Goal: Information Seeking & Learning: Learn about a topic

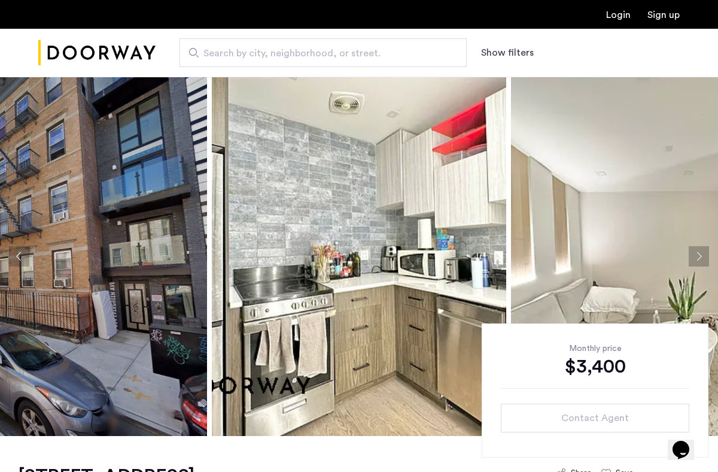
click at [702, 259] on button "Next apartment" at bounding box center [699, 256] width 20 height 20
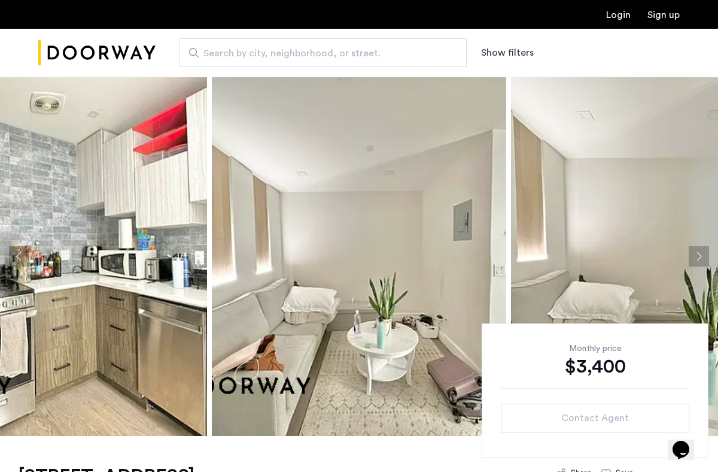
click at [702, 259] on button "Next apartment" at bounding box center [699, 256] width 20 height 20
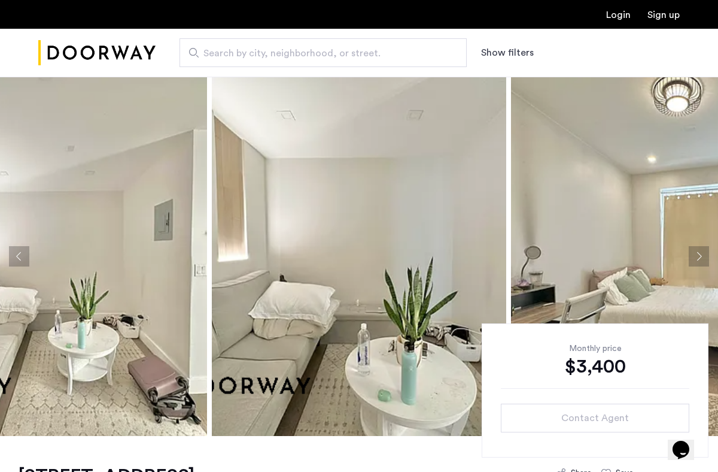
click at [702, 259] on button "Next apartment" at bounding box center [699, 256] width 20 height 20
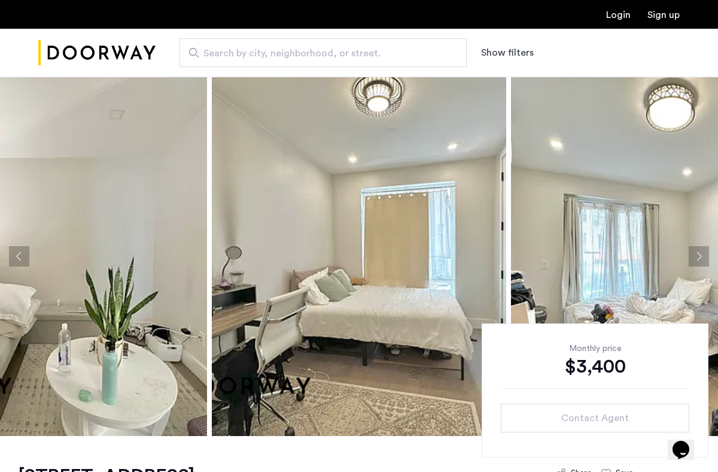
click at [702, 259] on button "Next apartment" at bounding box center [699, 256] width 20 height 20
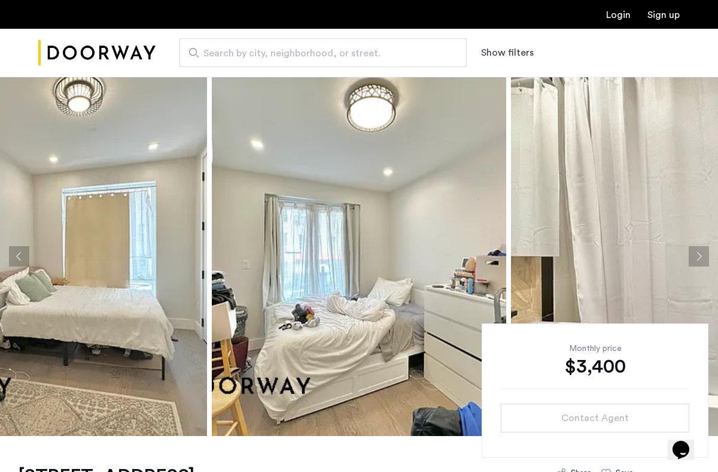
click at [702, 259] on button "Next apartment" at bounding box center [699, 256] width 20 height 20
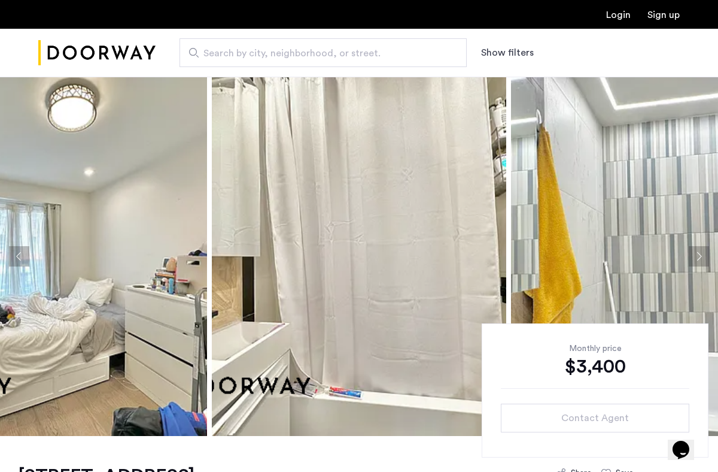
click at [702, 259] on button "Next apartment" at bounding box center [699, 256] width 20 height 20
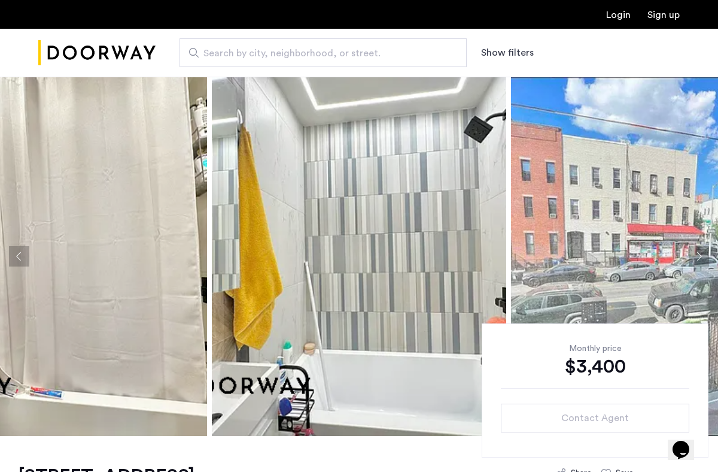
click at [702, 259] on button "Next apartment" at bounding box center [699, 256] width 20 height 20
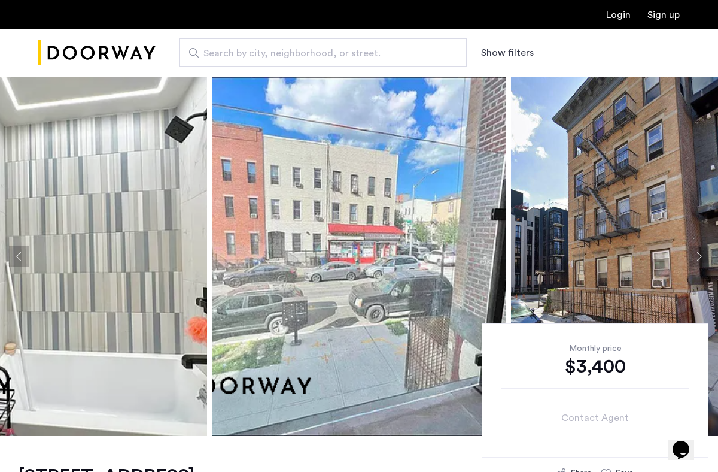
click at [702, 259] on button "Next apartment" at bounding box center [699, 256] width 20 height 20
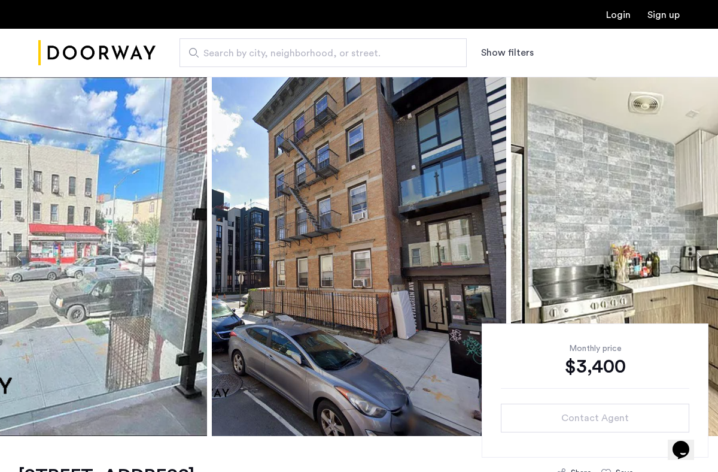
click at [702, 259] on button "Next apartment" at bounding box center [699, 256] width 20 height 20
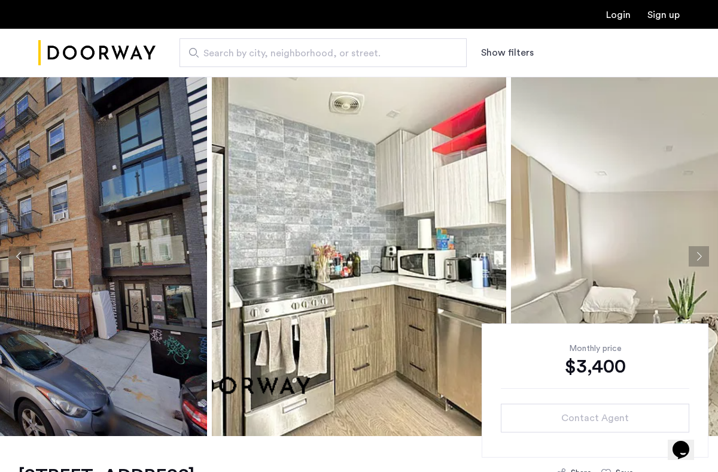
click at [702, 259] on button "Next apartment" at bounding box center [699, 256] width 20 height 20
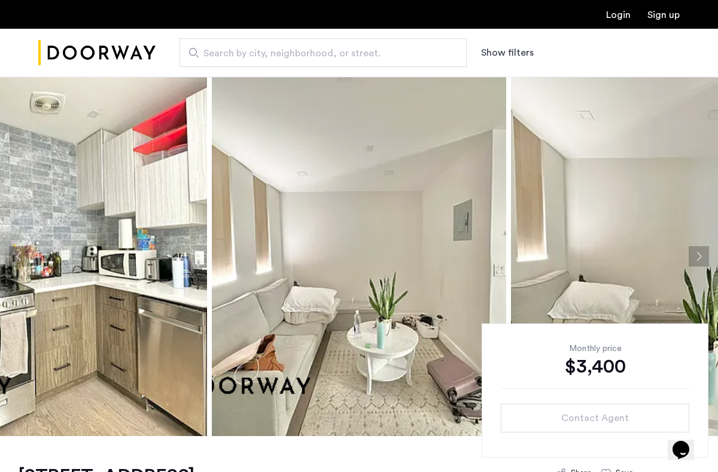
click at [702, 259] on button "Next apartment" at bounding box center [699, 256] width 20 height 20
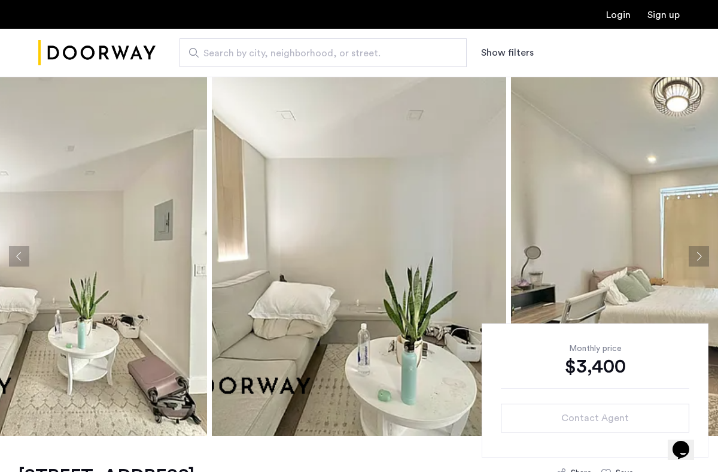
click at [702, 259] on button "Next apartment" at bounding box center [699, 256] width 20 height 20
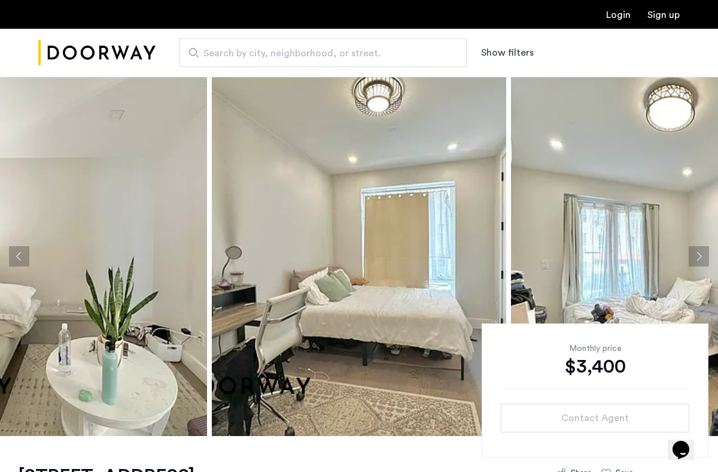
click at [702, 259] on button "Next apartment" at bounding box center [699, 256] width 20 height 20
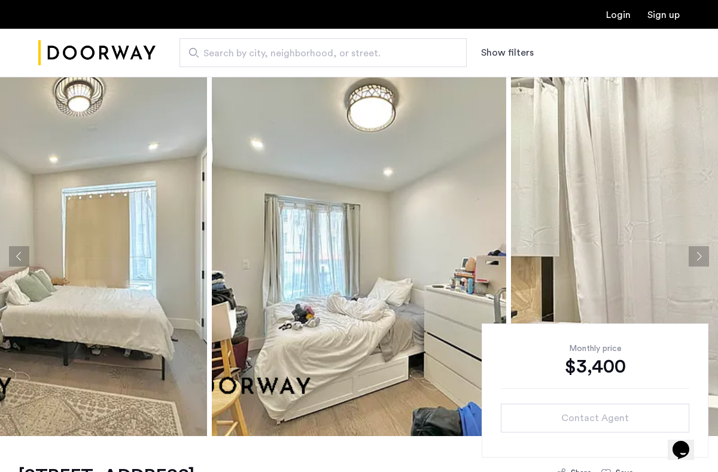
click at [702, 259] on button "Next apartment" at bounding box center [699, 256] width 20 height 20
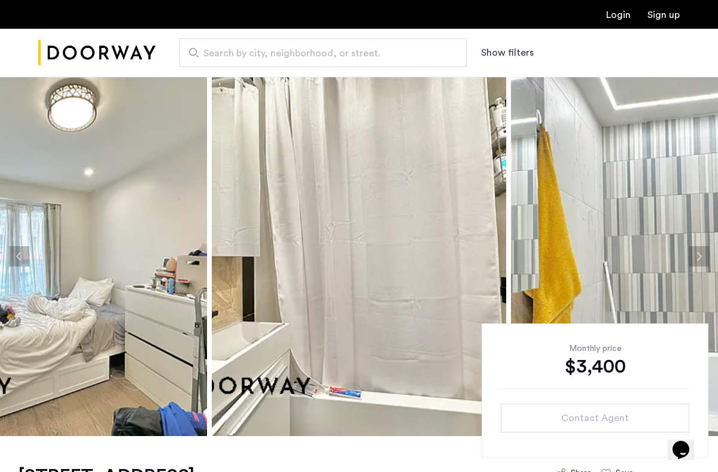
click at [702, 259] on button "Next apartment" at bounding box center [699, 256] width 20 height 20
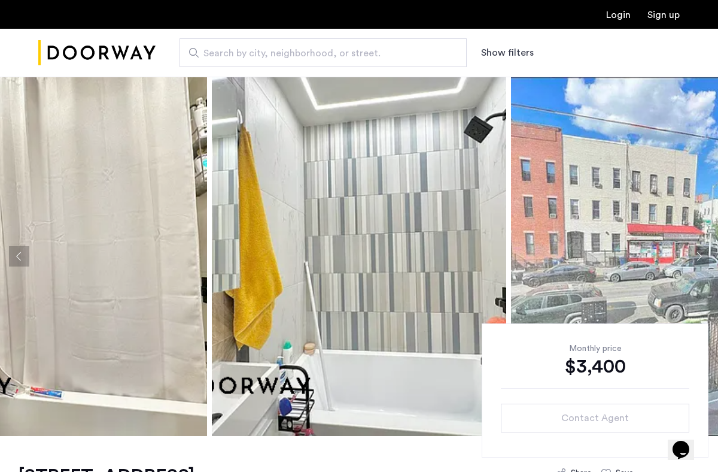
click at [702, 259] on button "Next apartment" at bounding box center [699, 256] width 20 height 20
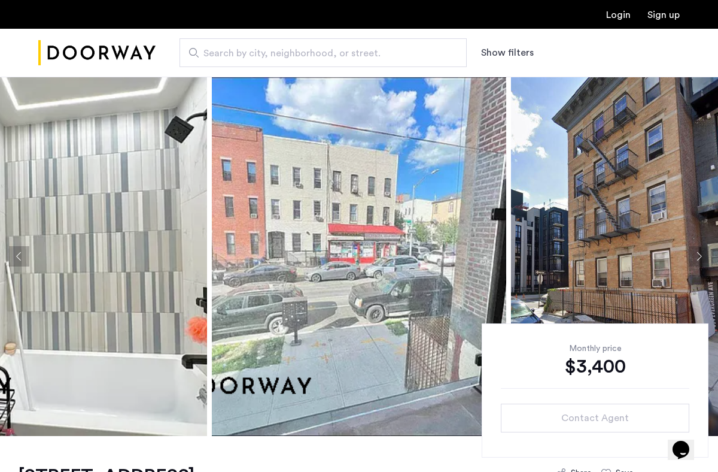
click at [702, 259] on button "Next apartment" at bounding box center [699, 256] width 20 height 20
